Goal: Obtain resource: Obtain resource

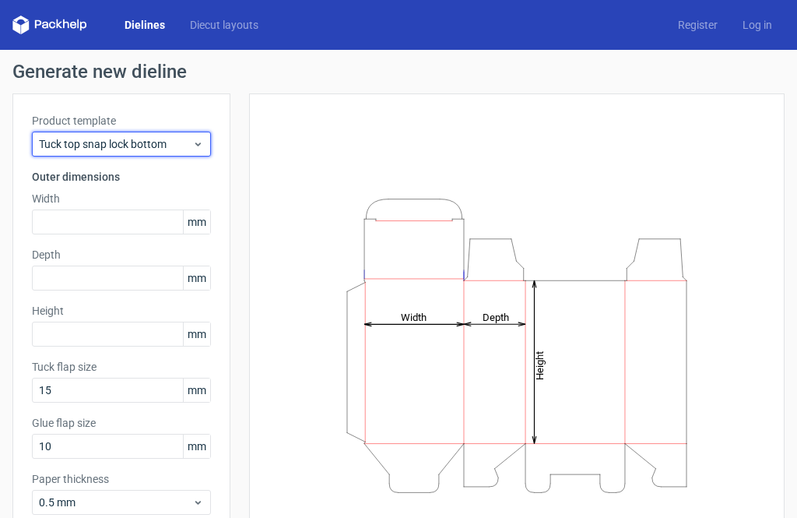
click at [184, 150] on span "Tuck top snap lock bottom" at bounding box center [115, 144] width 153 height 16
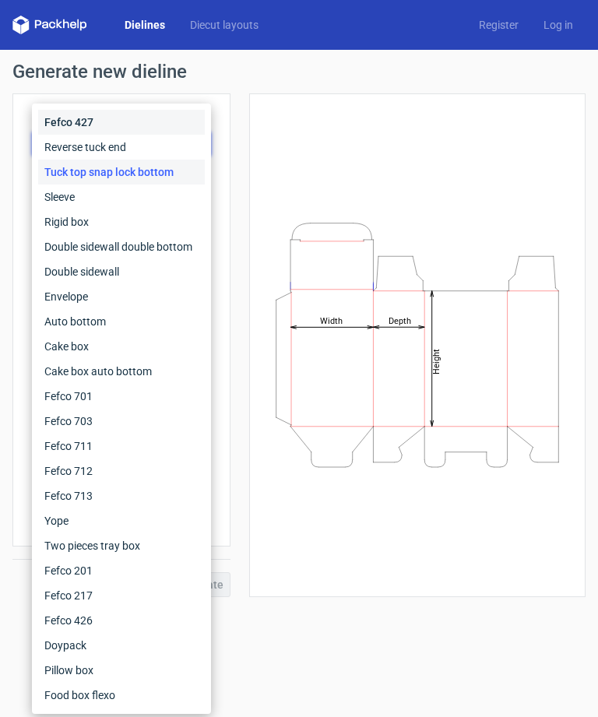
click at [124, 118] on div "Fefco 427" at bounding box center [121, 122] width 167 height 25
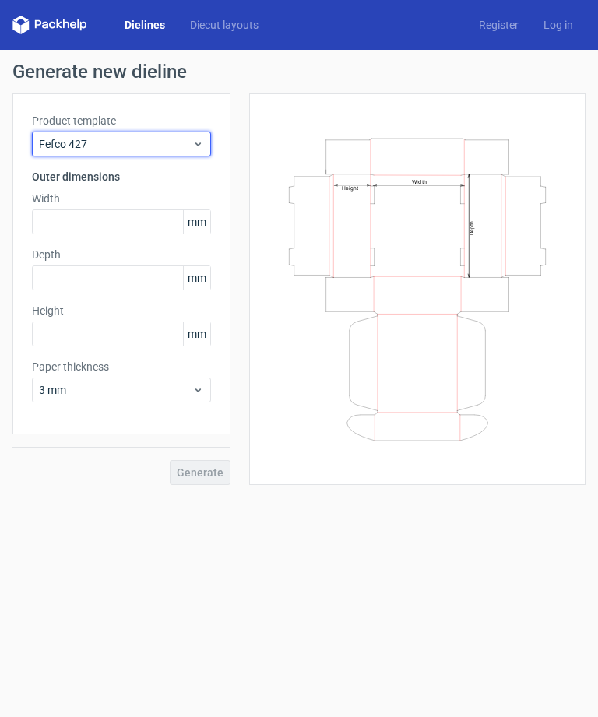
click at [196, 144] on use at bounding box center [197, 144] width 5 height 4
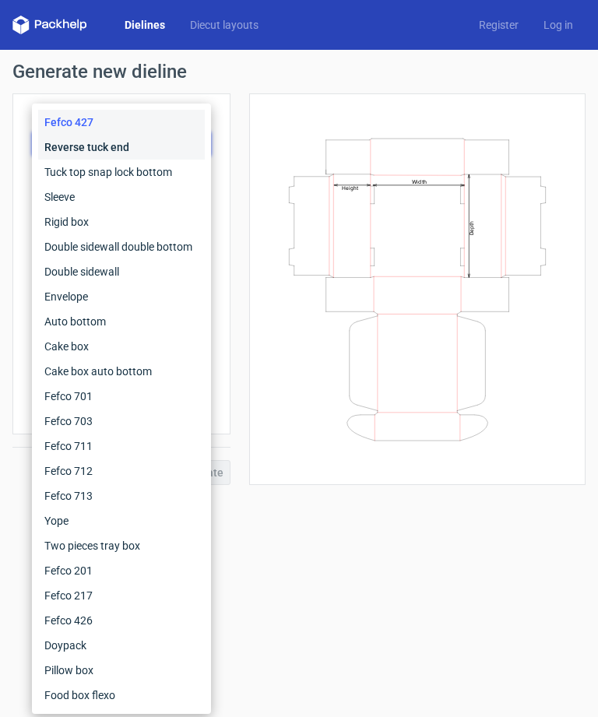
click at [135, 143] on div "Reverse tuck end" at bounding box center [121, 147] width 167 height 25
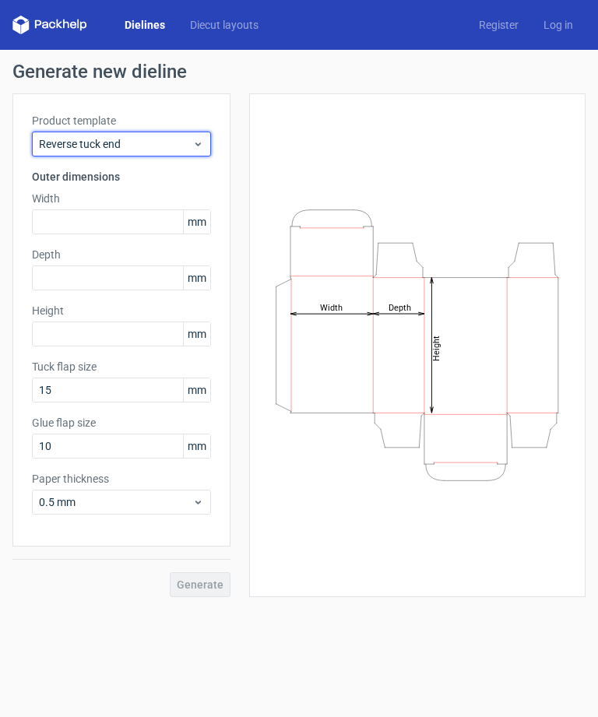
click at [194, 142] on icon at bounding box center [198, 144] width 12 height 12
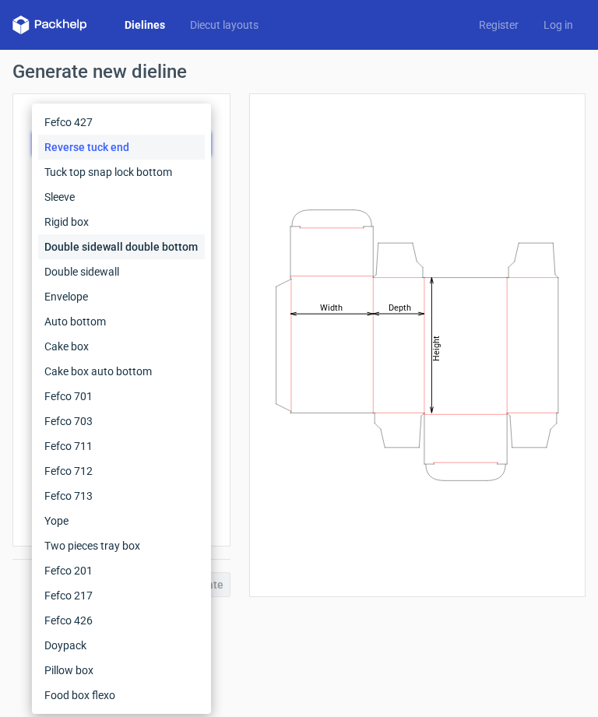
click at [163, 248] on div "Double sidewall double bottom" at bounding box center [121, 246] width 167 height 25
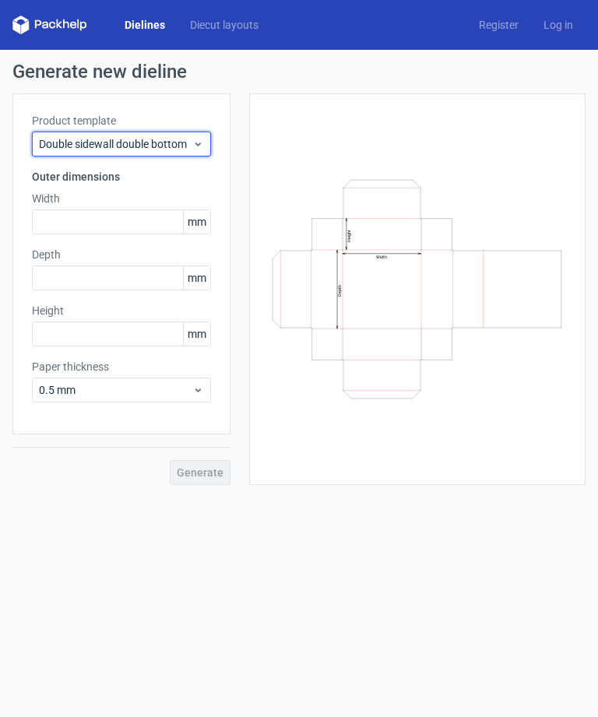
click at [192, 139] on span "Double sidewall double bottom" at bounding box center [115, 144] width 153 height 16
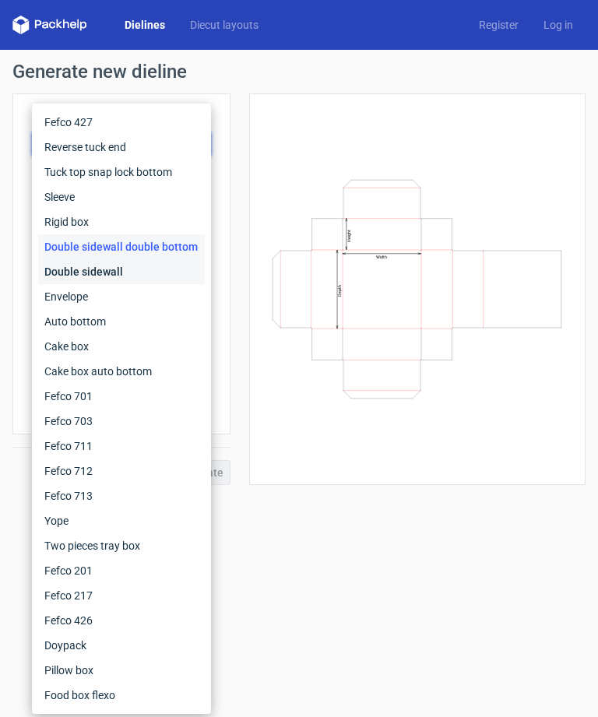
click at [160, 273] on div "Double sidewall" at bounding box center [121, 271] width 167 height 25
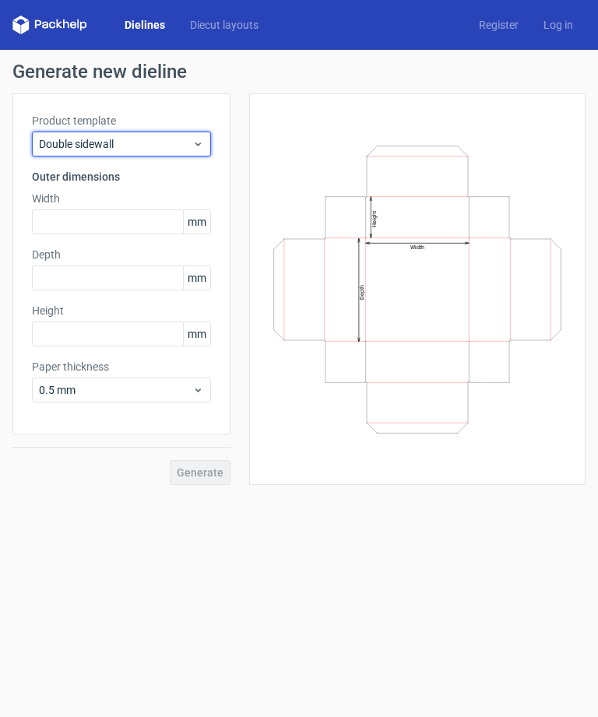
click at [186, 147] on span "Double sidewall" at bounding box center [115, 144] width 153 height 16
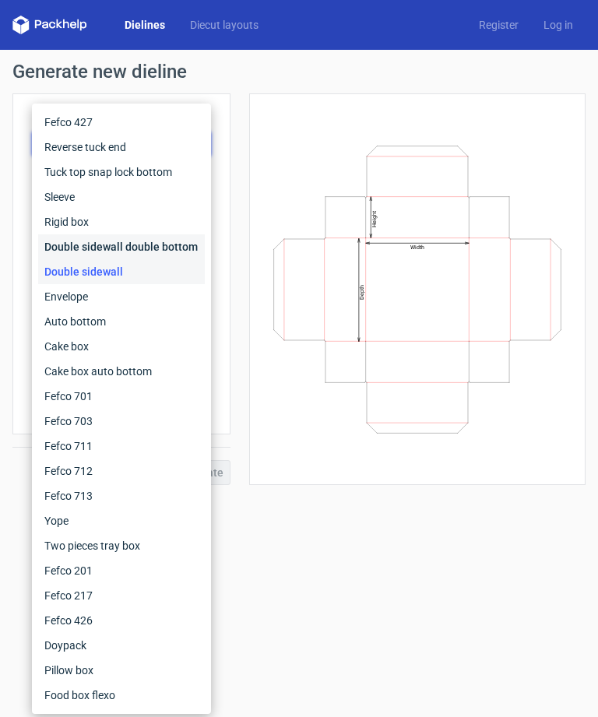
click at [160, 246] on div "Double sidewall double bottom" at bounding box center [121, 246] width 167 height 25
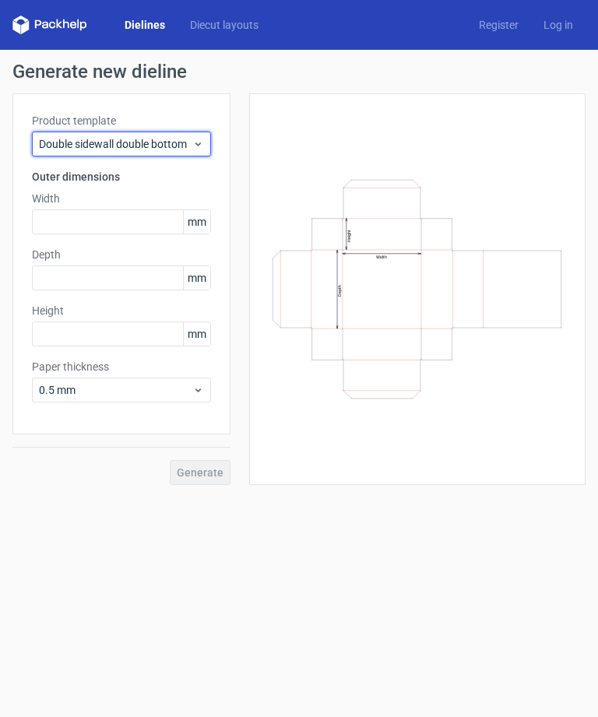
click at [190, 142] on span "Double sidewall double bottom" at bounding box center [115, 144] width 153 height 16
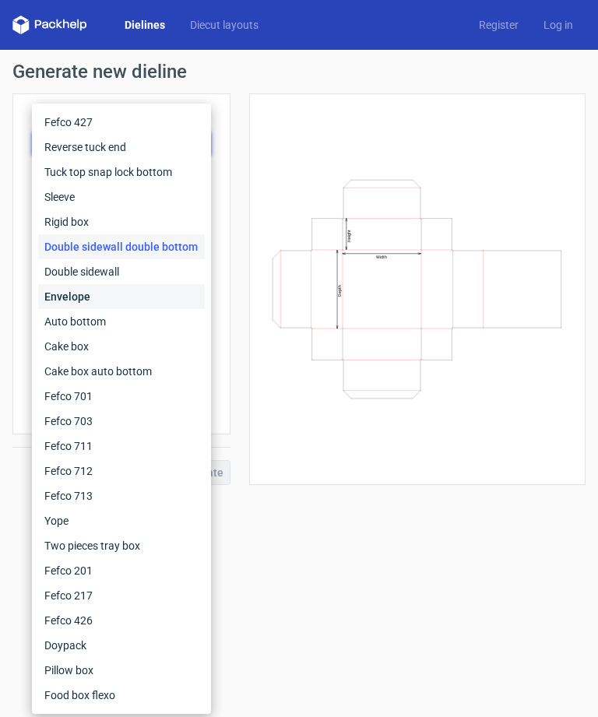
click at [127, 294] on div "Envelope" at bounding box center [121, 296] width 167 height 25
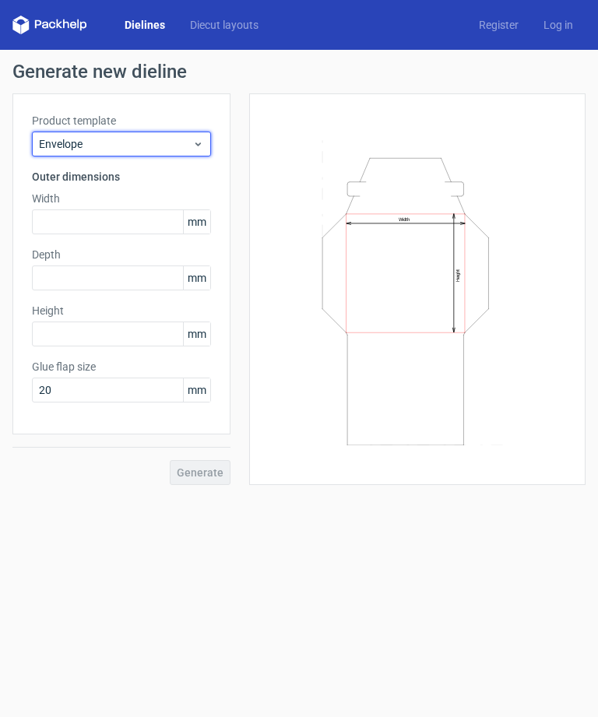
click at [181, 147] on span "Envelope" at bounding box center [115, 144] width 153 height 16
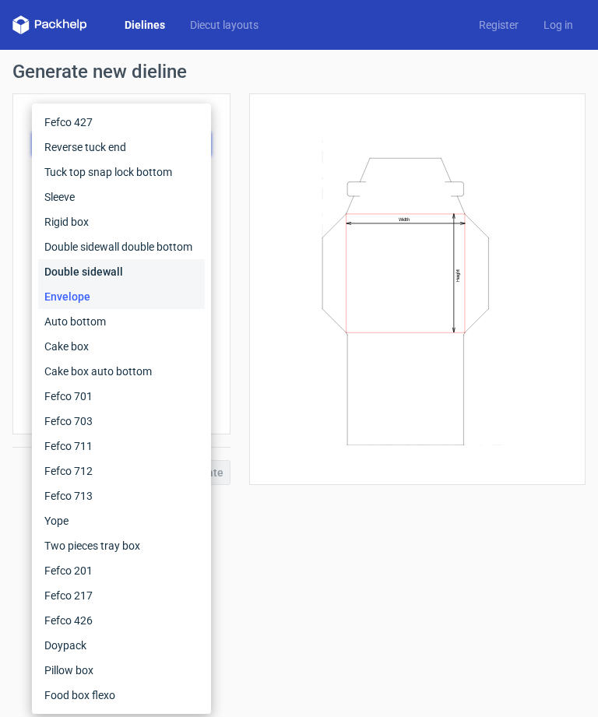
click at [153, 278] on div "Double sidewall" at bounding box center [121, 271] width 167 height 25
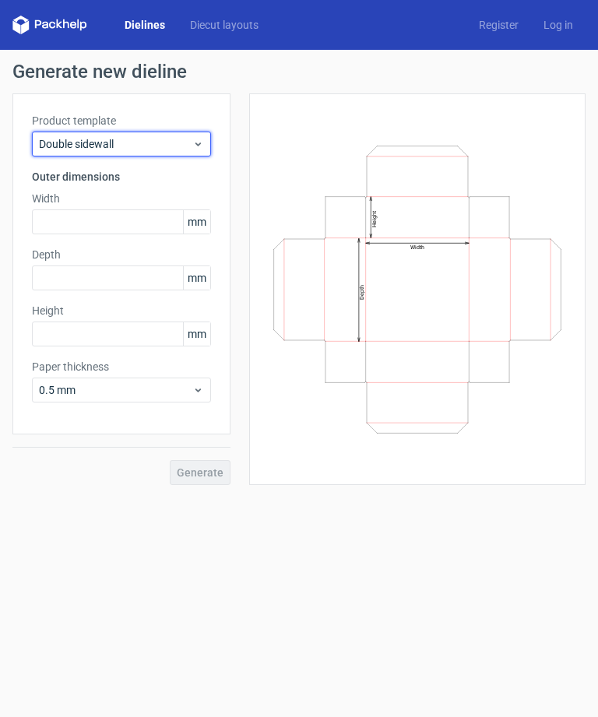
click at [187, 150] on span "Double sidewall" at bounding box center [115, 144] width 153 height 16
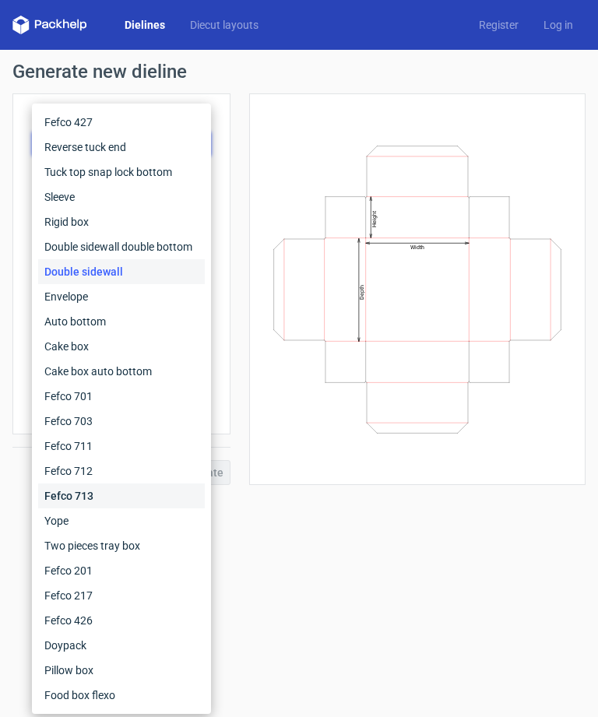
click at [148, 491] on div "Fefco 713" at bounding box center [121, 496] width 167 height 25
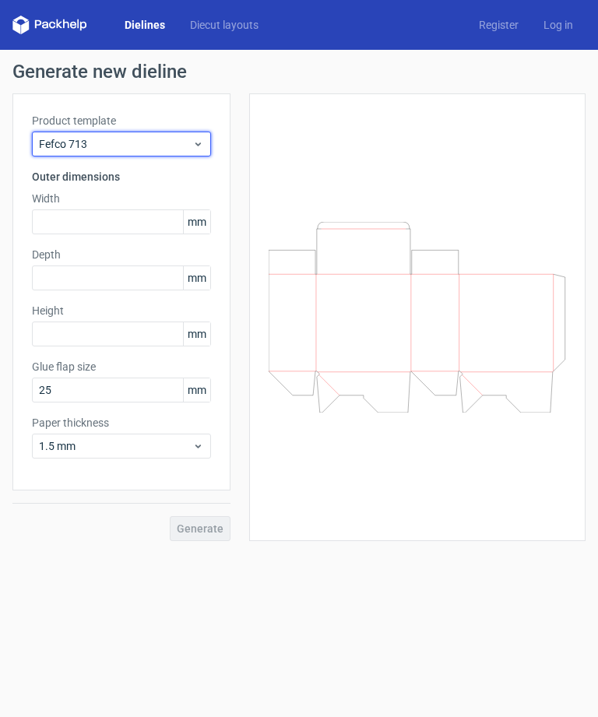
click at [182, 147] on span "Fefco 713" at bounding box center [115, 144] width 153 height 16
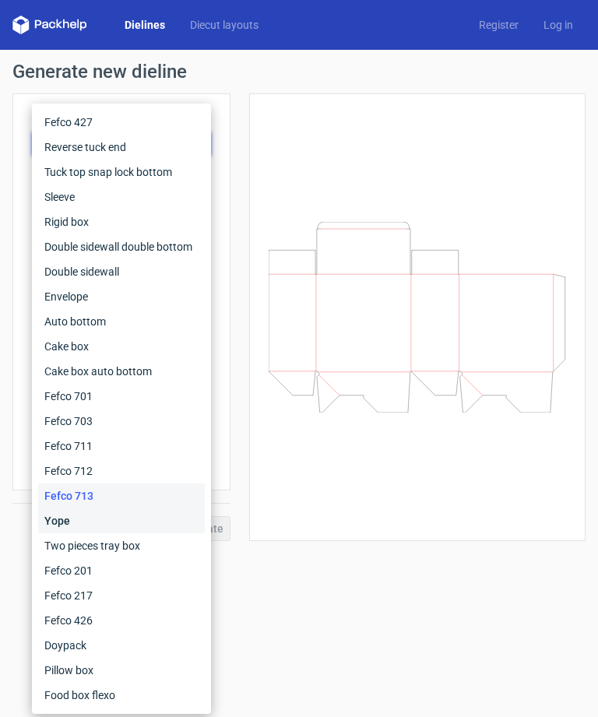
click at [152, 512] on div "Yope" at bounding box center [121, 520] width 167 height 25
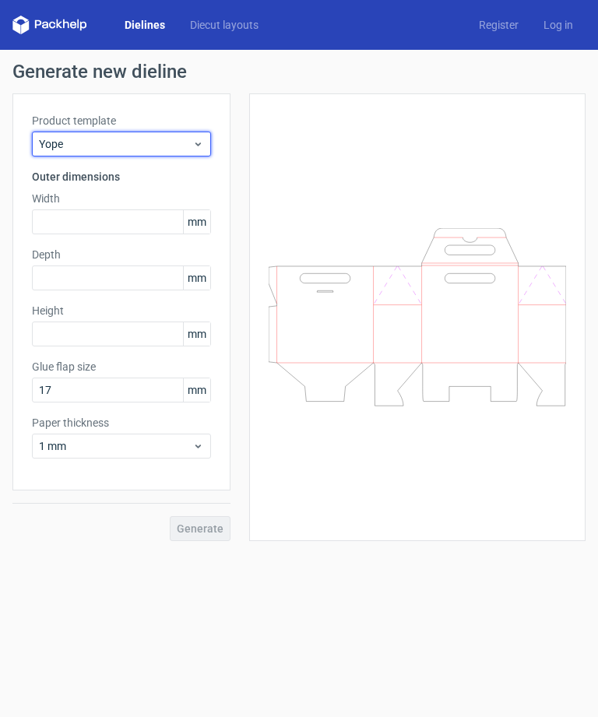
click at [182, 143] on span "Yope" at bounding box center [115, 144] width 153 height 16
